Goal: Information Seeking & Learning: Learn about a topic

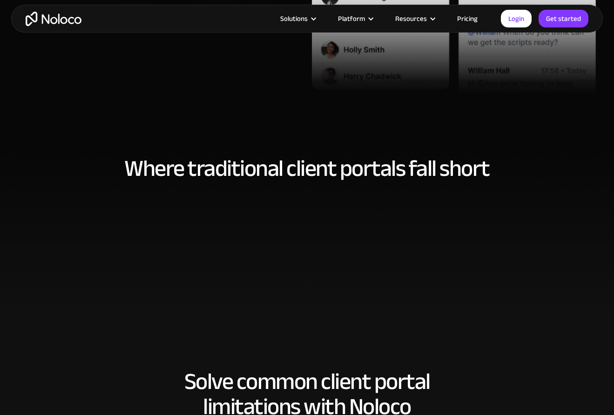
scroll to position [374, 0]
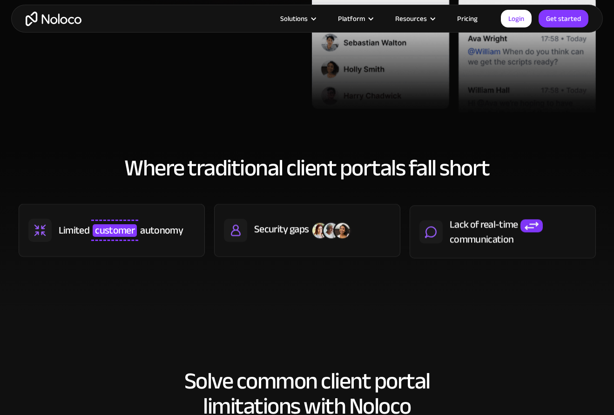
click at [289, 164] on h2 "Where traditional client portals fall short" at bounding box center [307, 167] width 577 height 25
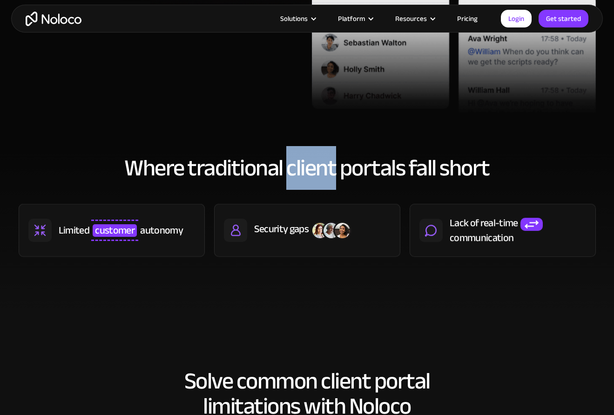
click at [289, 164] on h2 "Where traditional client portals fall short" at bounding box center [307, 167] width 577 height 25
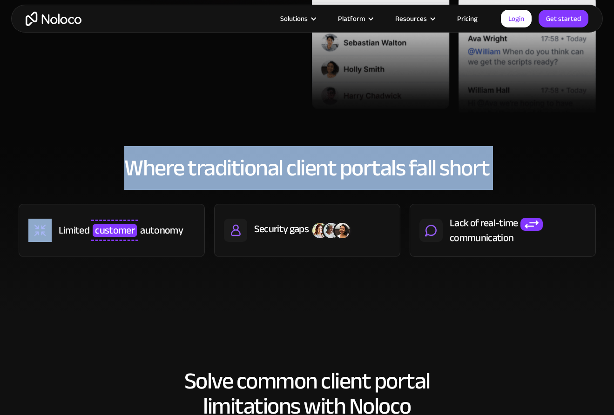
click at [289, 164] on h2 "Where traditional client portals fall short" at bounding box center [307, 167] width 577 height 25
click at [293, 164] on h2 "Where traditional client portals fall short" at bounding box center [307, 167] width 577 height 25
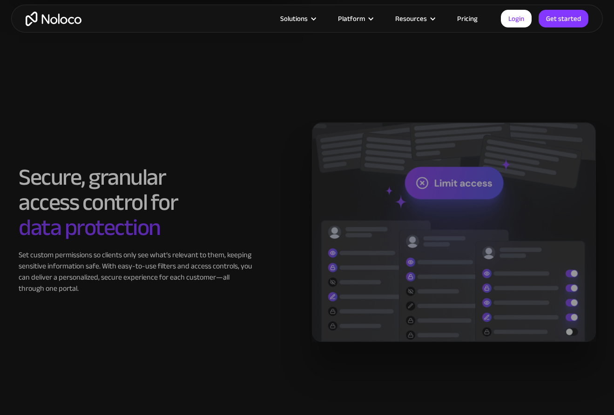
scroll to position [1439, 0]
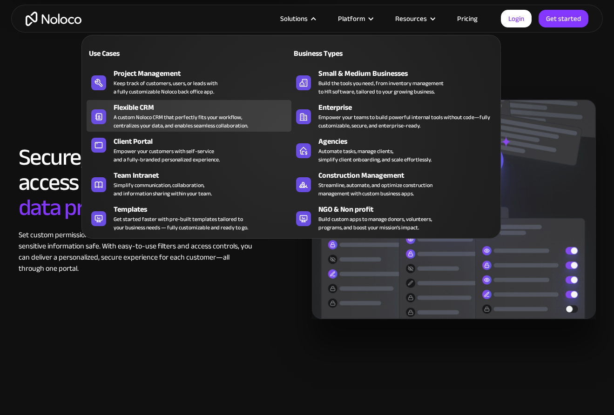
click at [232, 113] on div "A custom Noloco CRM that perfectly fits your workflow, centralizes your data, a…" at bounding box center [181, 121] width 134 height 17
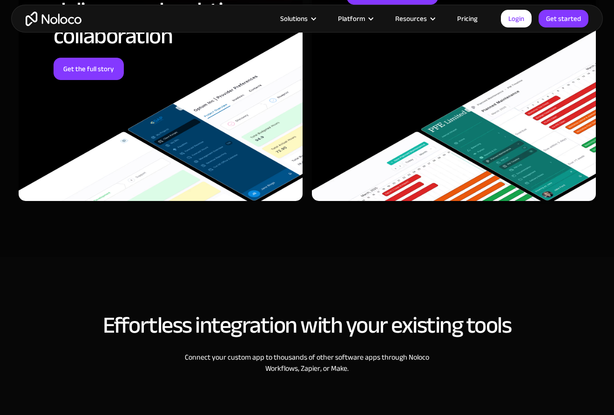
scroll to position [2959, 0]
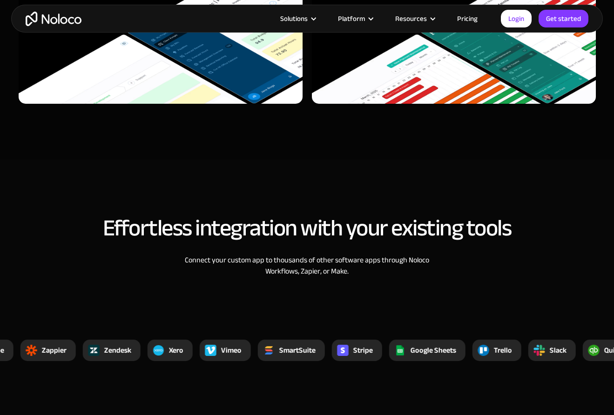
click at [473, 18] on link "Pricing" at bounding box center [467, 19] width 44 height 12
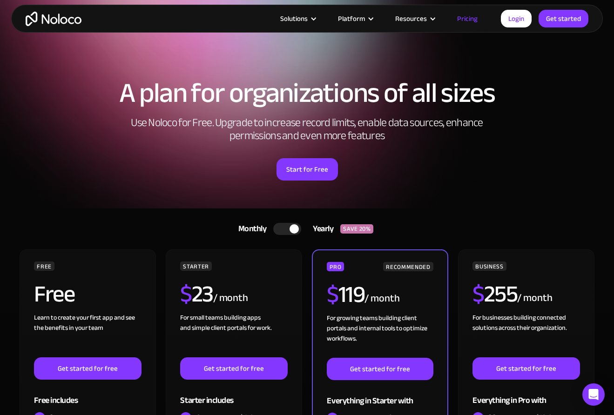
scroll to position [80, 0]
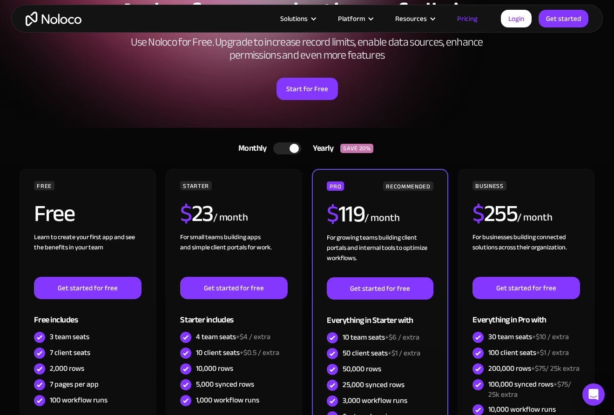
click at [289, 146] on div at bounding box center [287, 148] width 28 height 12
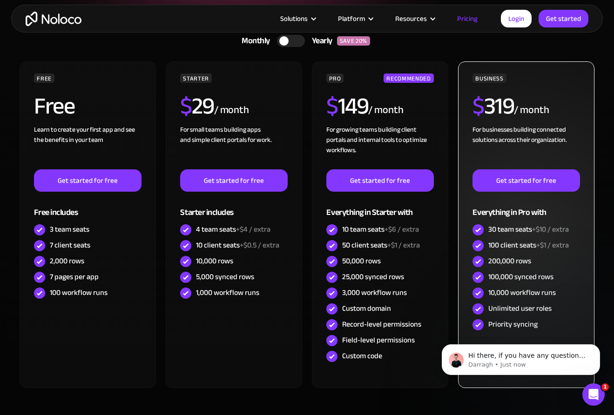
scroll to position [0, 0]
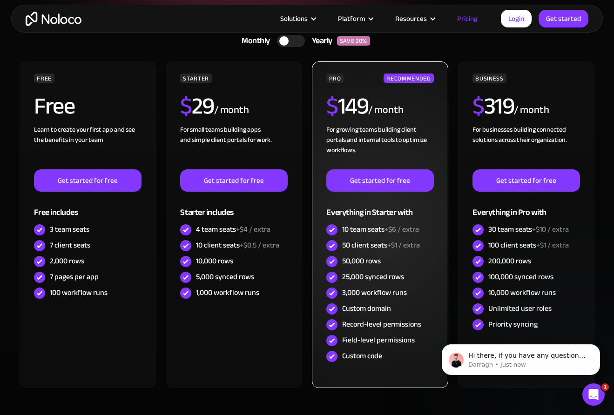
click at [372, 314] on div "Custom domain" at bounding box center [366, 308] width 49 height 10
click at [367, 332] on div "Record-level permissions" at bounding box center [379, 325] width 107 height 16
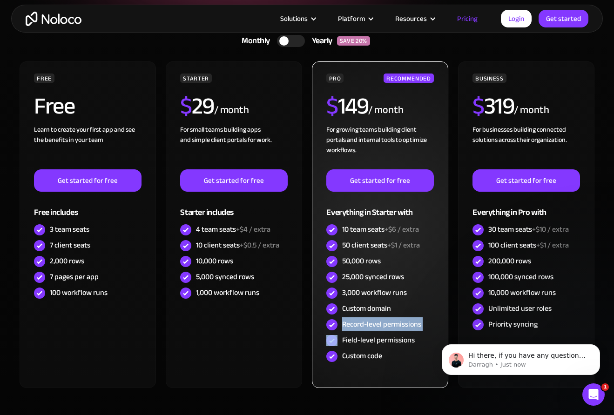
click at [367, 332] on div "Record-level permissions" at bounding box center [379, 325] width 107 height 16
click at [367, 342] on div "Field-level permissions" at bounding box center [378, 340] width 73 height 10
click at [367, 355] on div "Custom code" at bounding box center [362, 356] width 40 height 10
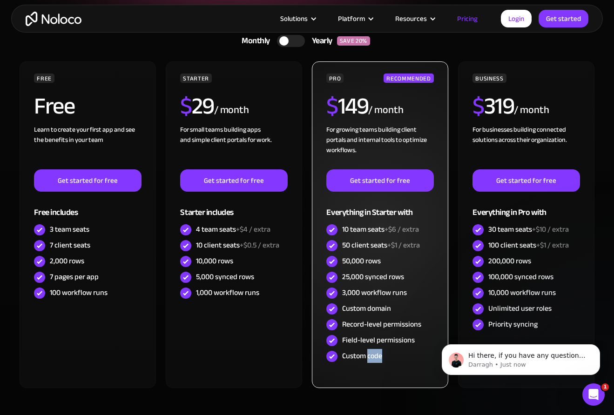
click at [367, 355] on div "Custom code" at bounding box center [362, 356] width 40 height 10
click at [363, 357] on div "Custom code" at bounding box center [362, 356] width 40 height 10
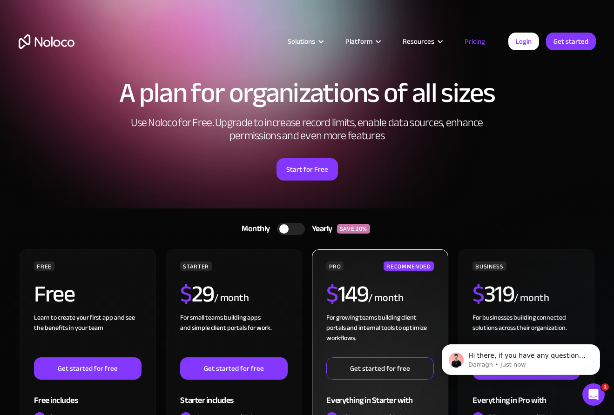
click at [367, 375] on link "Get started for free" at bounding box center [379, 368] width 107 height 22
